Goal: Task Accomplishment & Management: Use online tool/utility

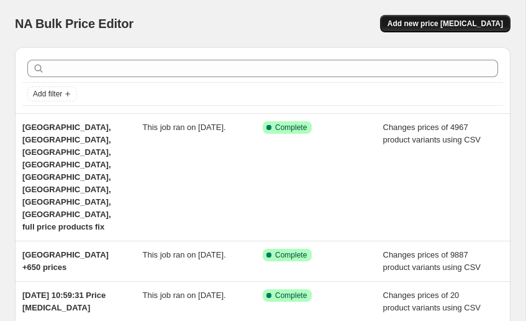
click at [430, 22] on span "Add new price [MEDICAL_DATA]" at bounding box center [446, 24] width 116 height 10
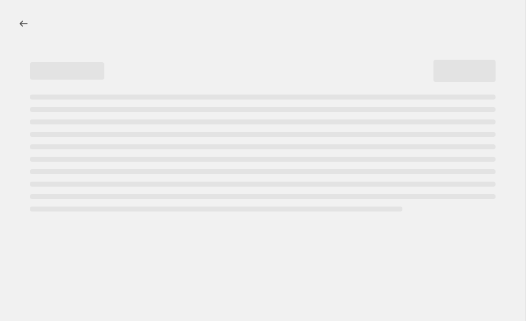
select select "percentage"
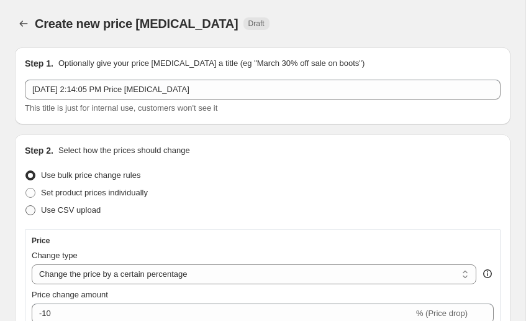
click at [69, 206] on span "Use CSV upload" at bounding box center [71, 209] width 60 height 9
click at [26, 206] on input "Use CSV upload" at bounding box center [25, 205] width 1 height 1
radio input "true"
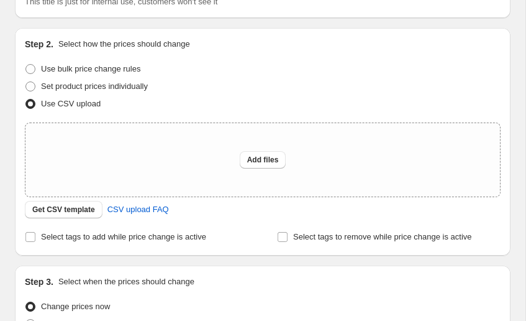
scroll to position [127, 0]
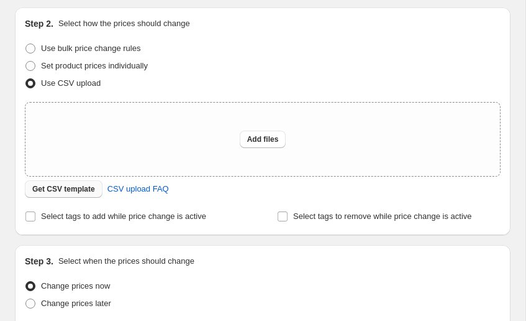
click at [71, 190] on span "Get CSV template" at bounding box center [63, 189] width 63 height 10
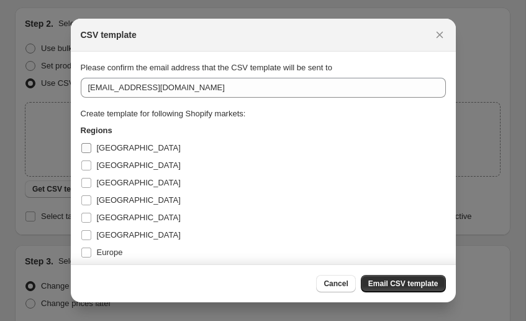
click at [95, 155] on label "[GEOGRAPHIC_DATA]" at bounding box center [131, 147] width 100 height 17
click at [91, 153] on input "[GEOGRAPHIC_DATA]" at bounding box center [86, 148] width 10 height 10
checkbox input "true"
click at [92, 170] on label "[GEOGRAPHIC_DATA]" at bounding box center [131, 165] width 100 height 17
click at [91, 170] on input "[GEOGRAPHIC_DATA]" at bounding box center [86, 165] width 10 height 10
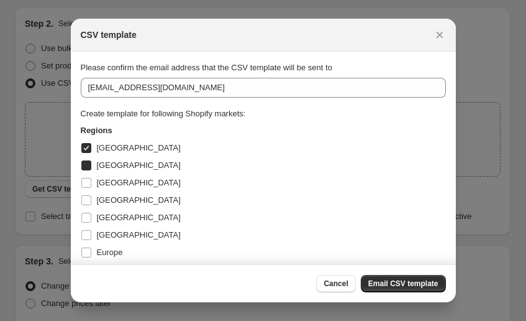
checkbox input "true"
click at [89, 178] on input "[GEOGRAPHIC_DATA]" at bounding box center [86, 183] width 10 height 10
checkbox input "true"
click at [88, 172] on label "[GEOGRAPHIC_DATA]" at bounding box center [131, 165] width 100 height 17
click at [88, 170] on input "[GEOGRAPHIC_DATA]" at bounding box center [86, 165] width 10 height 10
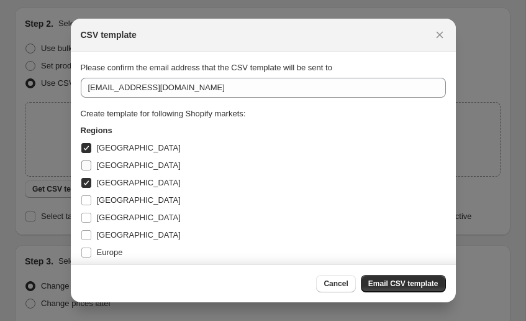
checkbox input "false"
click at [88, 183] on input "[GEOGRAPHIC_DATA]" at bounding box center [86, 183] width 10 height 10
checkbox input "false"
click at [86, 150] on input "[GEOGRAPHIC_DATA]" at bounding box center [86, 148] width 10 height 10
checkbox input "false"
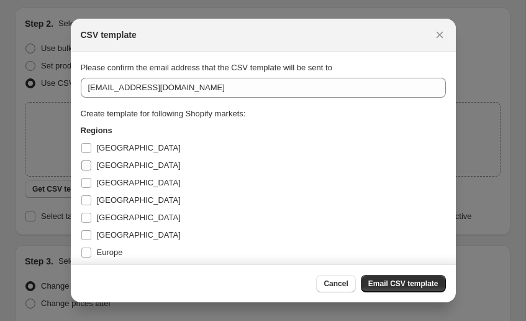
click at [86, 161] on input "[GEOGRAPHIC_DATA]" at bounding box center [86, 165] width 10 height 10
click at [88, 168] on input "[GEOGRAPHIC_DATA]" at bounding box center [86, 165] width 10 height 10
checkbox input "false"
click at [346, 285] on span "Cancel" at bounding box center [336, 283] width 24 height 10
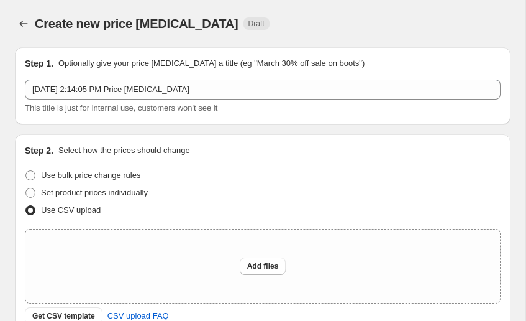
scroll to position [0, 0]
